Goal: Find specific page/section: Find specific page/section

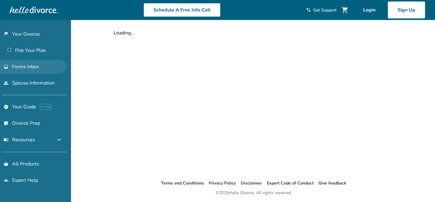
click at [25, 66] on span "Forms Inbox" at bounding box center [25, 67] width 27 height 7
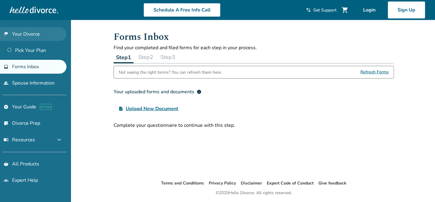
click at [54, 32] on link "flag_2 Your Divorce" at bounding box center [33, 34] width 67 height 14
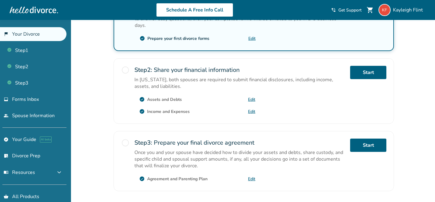
scroll to position [173, 0]
